Goal: Find specific page/section: Find specific page/section

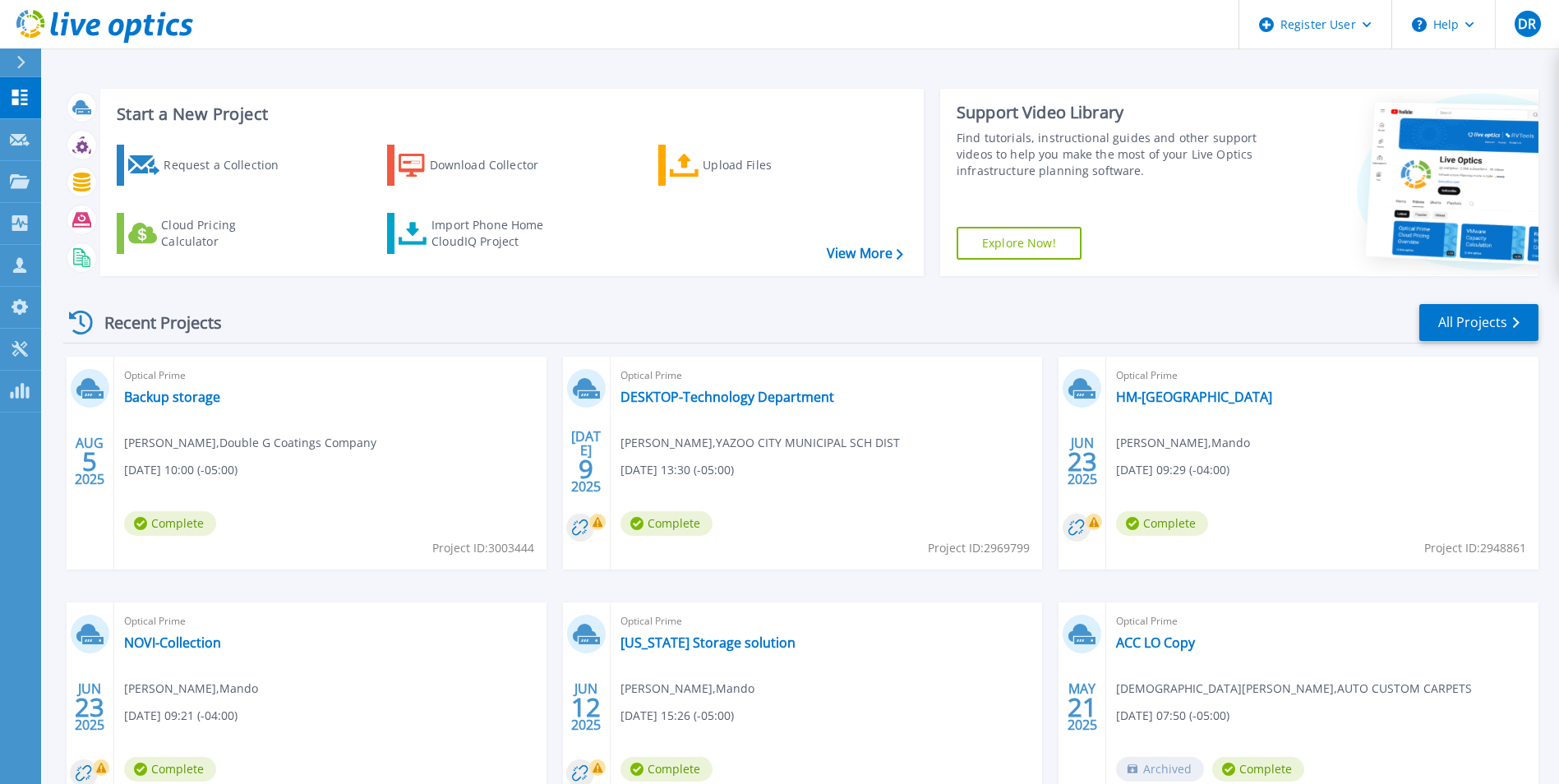
scroll to position [82, 0]
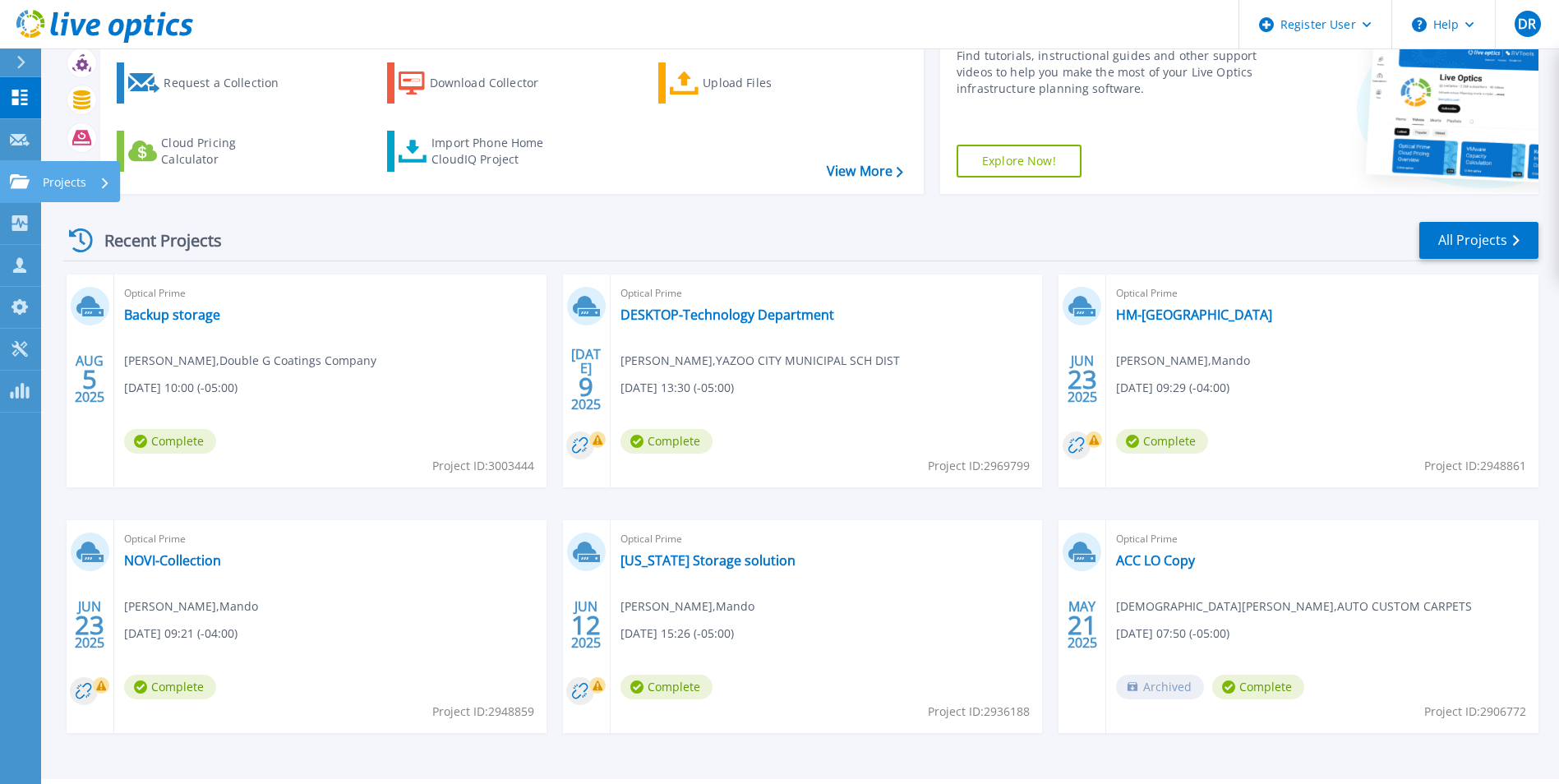
click at [30, 179] on div "Projects" at bounding box center [48, 181] width 76 height 15
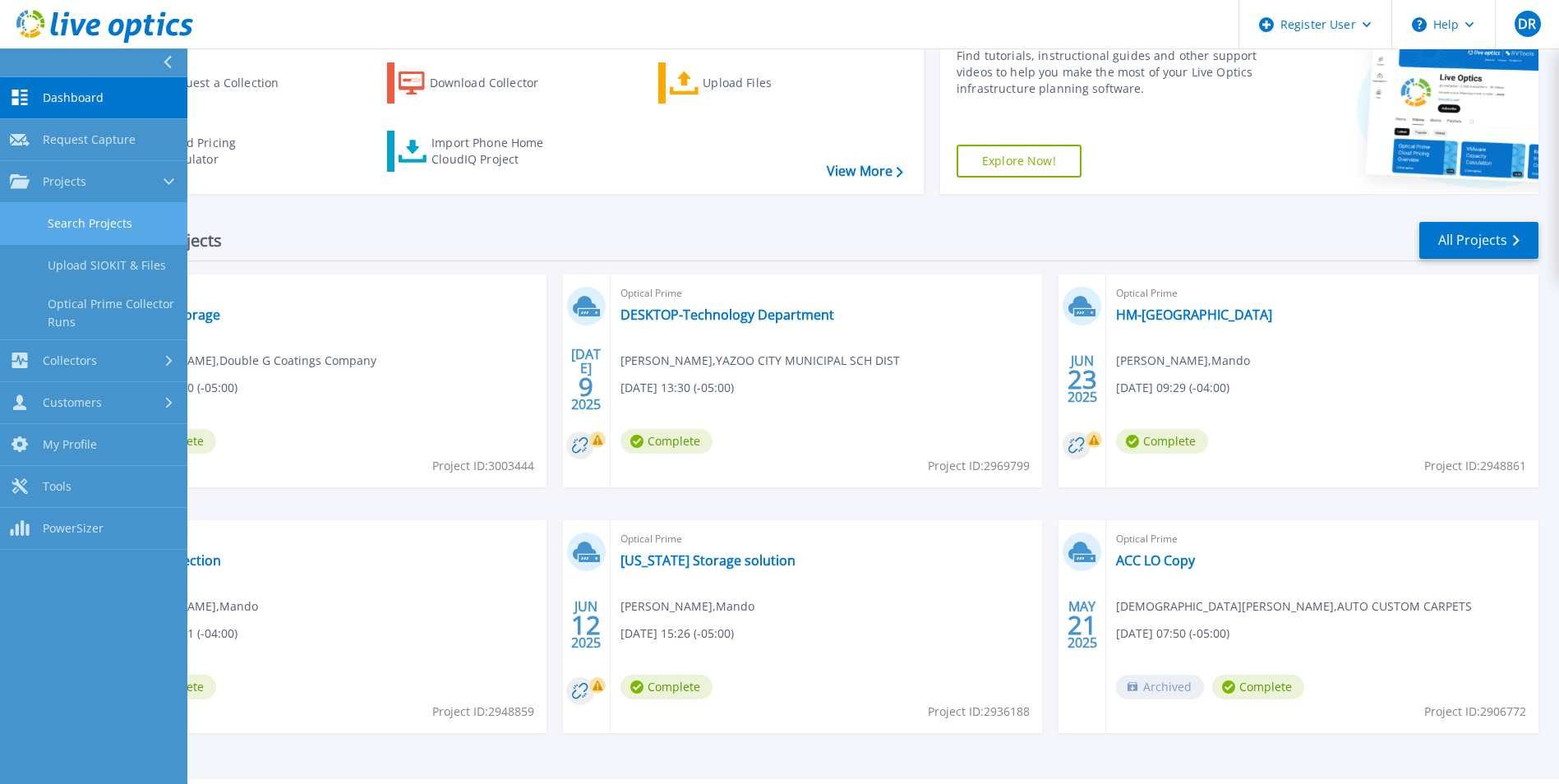
click at [59, 212] on link "Search Projects" at bounding box center [94, 225] width 188 height 42
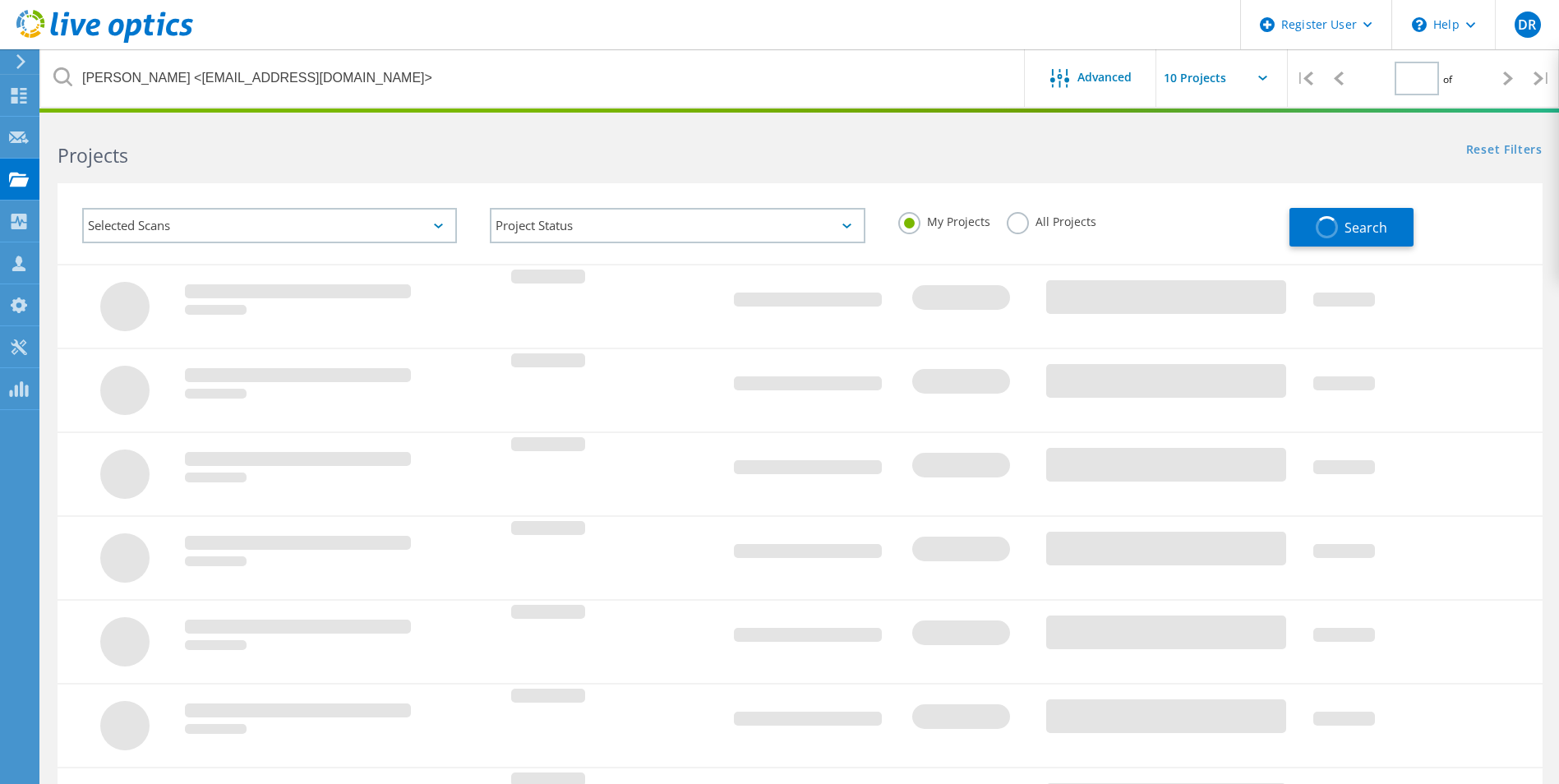
type input "1"
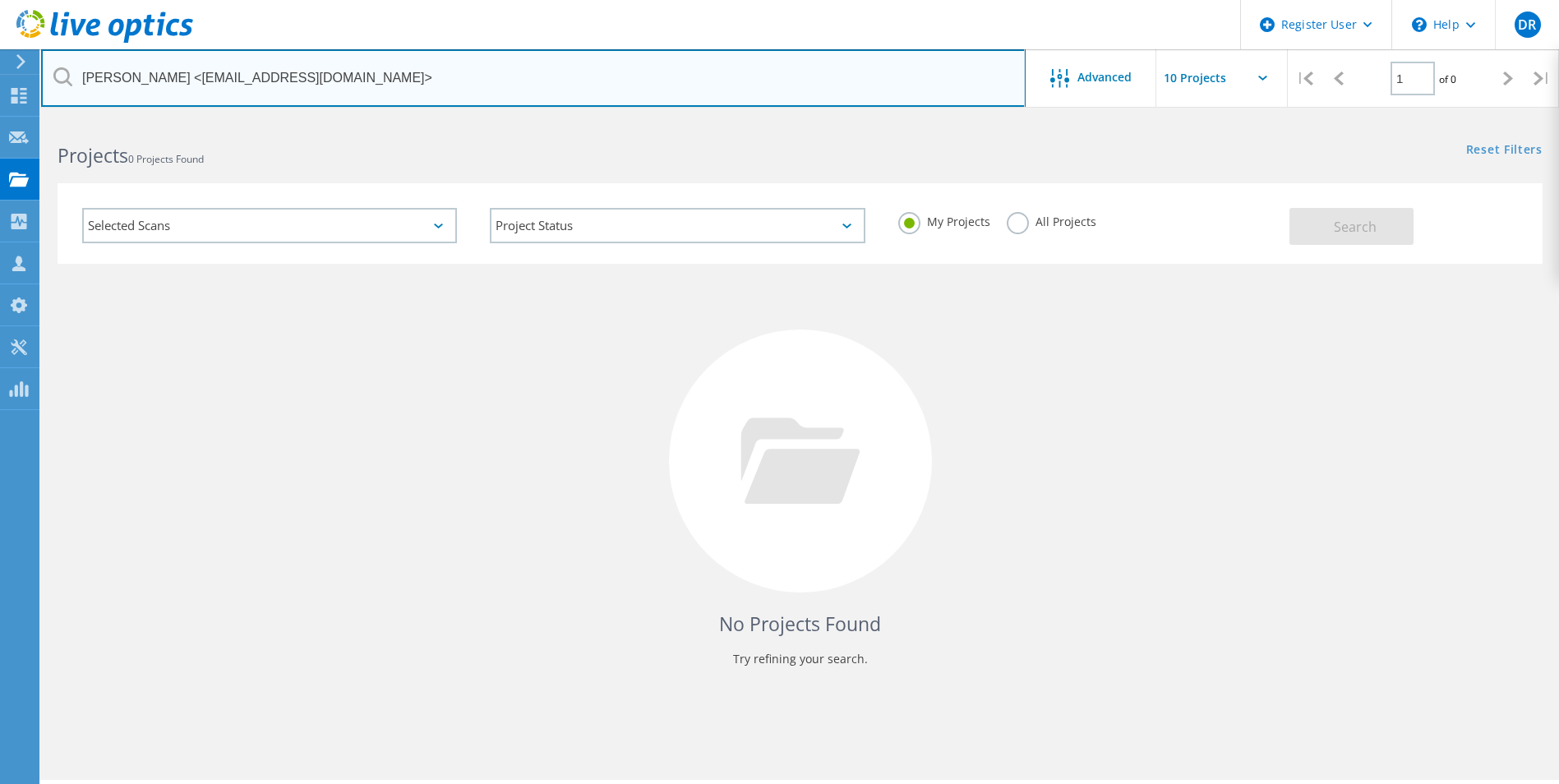
drag, startPoint x: 433, startPoint y: 86, endPoint x: -91, endPoint y: 84, distance: 524.0
click at [0, 84] on html "Register User \n Help Explore Helpful Articles Contact Support DR [PERSON_NAME]…" at bounding box center [780, 414] width 1559 height 829
click at [230, 63] on input "text" at bounding box center [534, 78] width 985 height 58
paste input "[PERSON_NAME][EMAIL_ADDRESS][PERSON_NAME][DOMAIN_NAME]"
type input "[PERSON_NAME][EMAIL_ADDRESS][PERSON_NAME][DOMAIN_NAME]"
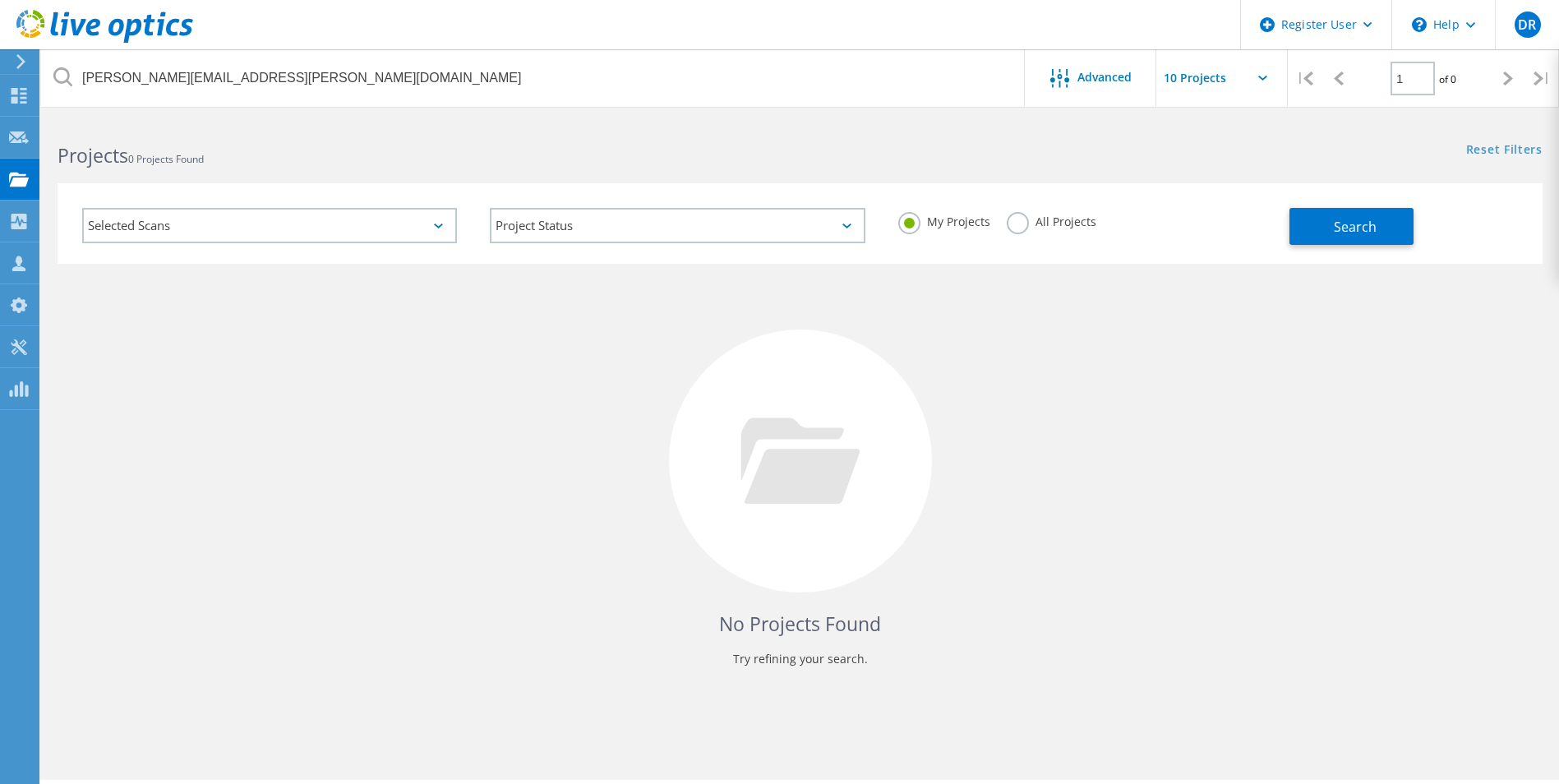
click at [1007, 226] on label "All Projects" at bounding box center [1051, 219] width 89 height 16
click at [0, 0] on input "All Projects" at bounding box center [0, 0] width 0 height 0
click at [1432, 234] on div "Search" at bounding box center [1412, 218] width 245 height 53
click at [1351, 230] on span "Search" at bounding box center [1355, 227] width 42 height 18
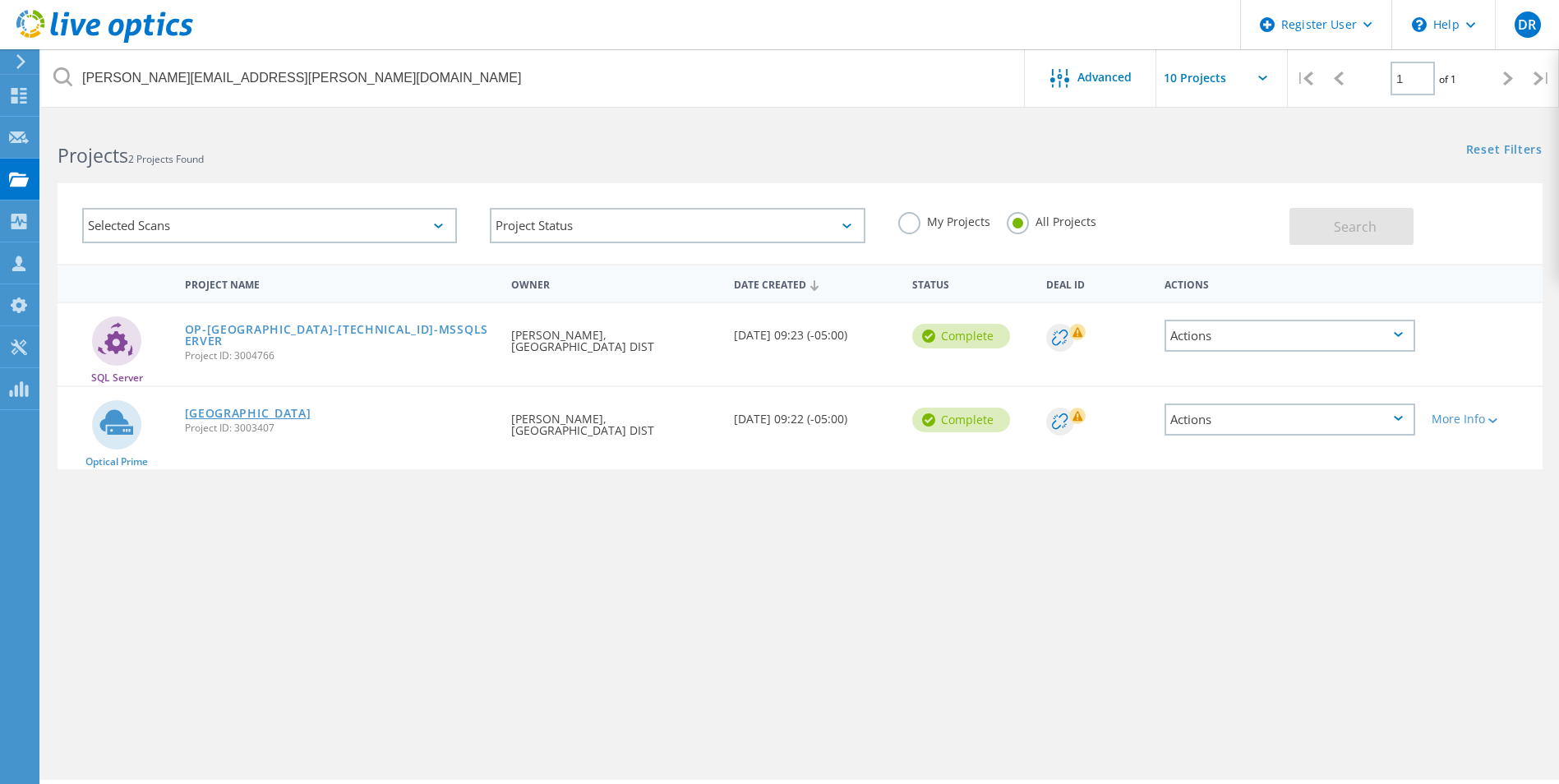
click at [280, 417] on link "[GEOGRAPHIC_DATA]" at bounding box center [248, 413] width 127 height 12
